Goal: Transaction & Acquisition: Obtain resource

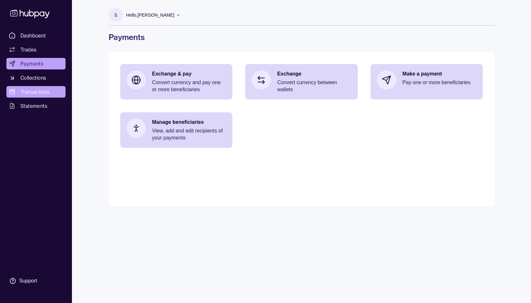
click at [33, 93] on span "Transactions" at bounding box center [34, 92] width 29 height 8
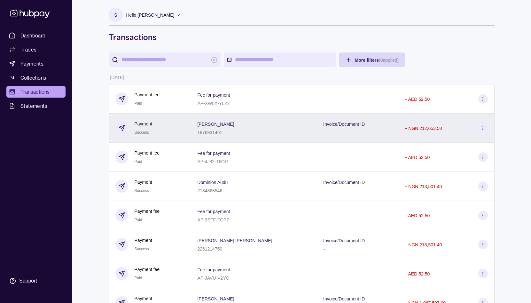
click at [483, 128] on circle at bounding box center [483, 128] width 0 height 0
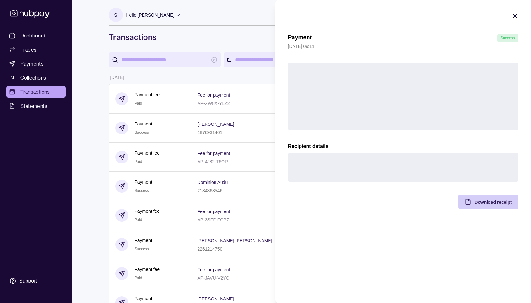
click at [494, 202] on span "Download receipt" at bounding box center [493, 202] width 37 height 5
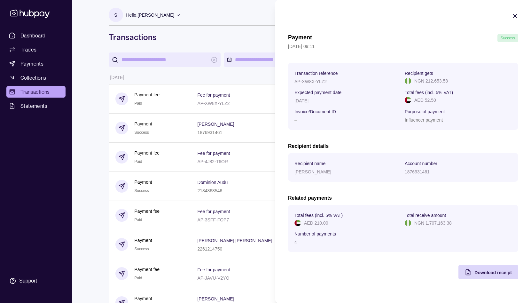
click at [515, 17] on icon "button" at bounding box center [515, 16] width 6 height 6
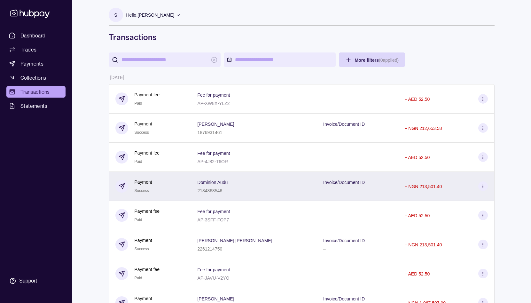
click at [482, 187] on icon at bounding box center [483, 186] width 5 height 5
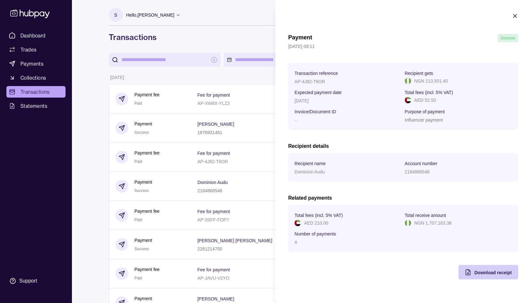
click at [484, 272] on span "Download receipt" at bounding box center [493, 272] width 37 height 5
click at [513, 14] on icon "button" at bounding box center [515, 16] width 6 height 6
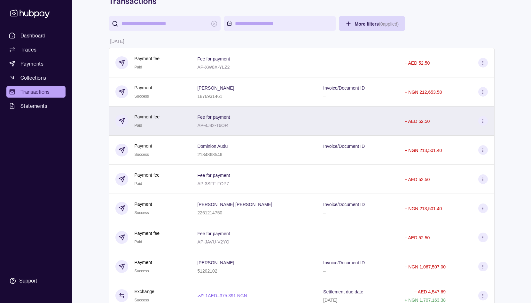
scroll to position [37, 0]
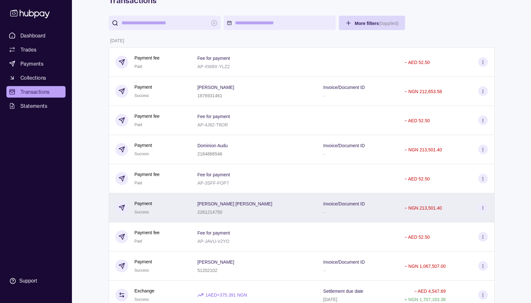
click at [482, 209] on icon at bounding box center [483, 207] width 5 height 5
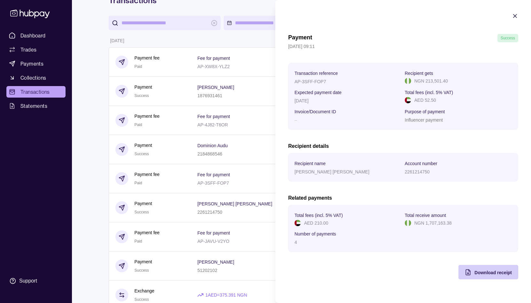
click at [473, 270] on div "Download receipt" at bounding box center [484, 272] width 57 height 14
click at [516, 16] on icon "button" at bounding box center [515, 15] width 3 height 3
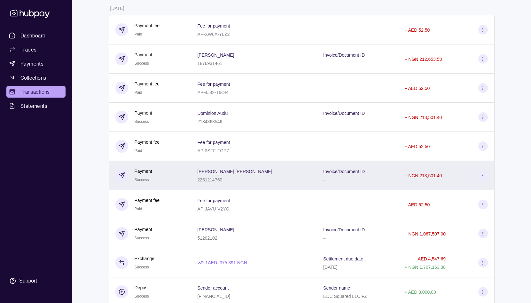
scroll to position [72, 0]
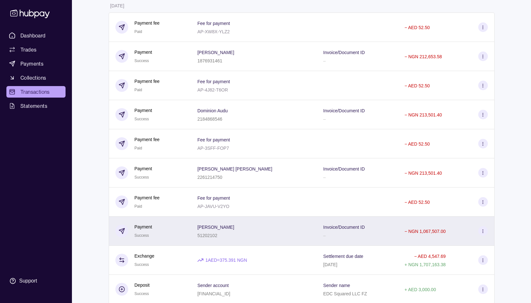
click at [483, 231] on icon at bounding box center [483, 231] width 5 height 5
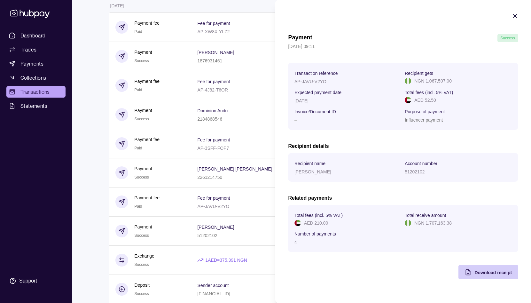
click at [476, 269] on div "Download receipt" at bounding box center [493, 272] width 37 height 8
